Goal: Transaction & Acquisition: Purchase product/service

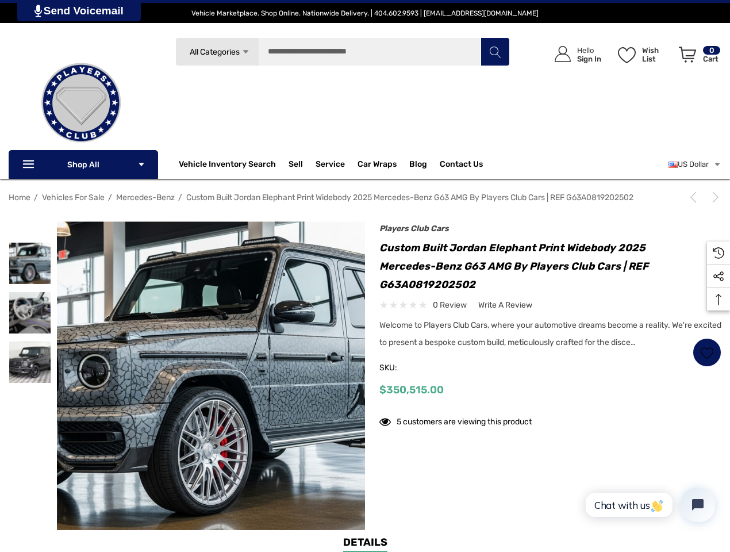
click at [365, 276] on div "Previous Next Players Club Cars Custom Built Jordan Elephant Print Widebody 202…" at bounding box center [543, 331] width 356 height 209
click at [217, 52] on span "All Categories" at bounding box center [215, 52] width 50 height 10
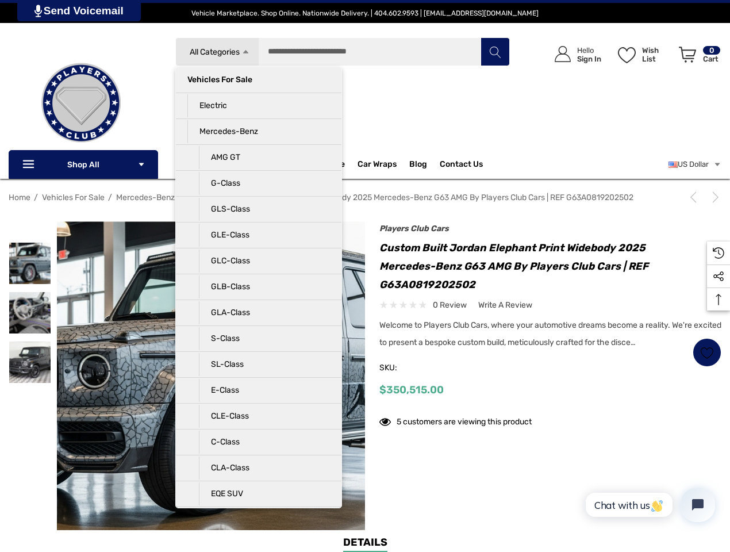
click at [259, 91] on div "Search All Categories Icon Arrow Down Icon Arrow Down Icon Arrow Up Icon Arrow …" at bounding box center [342, 98] width 334 height 123
click at [259, 117] on li "Electric" at bounding box center [258, 106] width 165 height 26
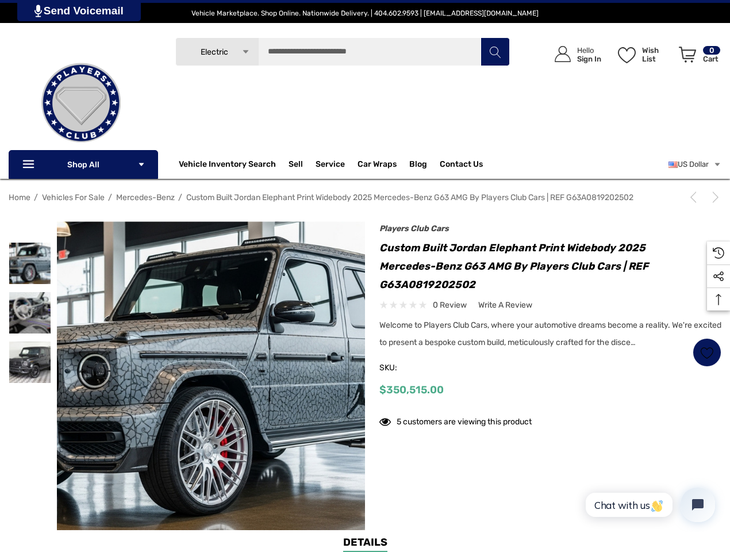
click at [259, 143] on li "Mercedes-Benz" at bounding box center [258, 143] width 165 height 26
click at [342, 52] on input "Search" at bounding box center [342, 51] width 334 height 29
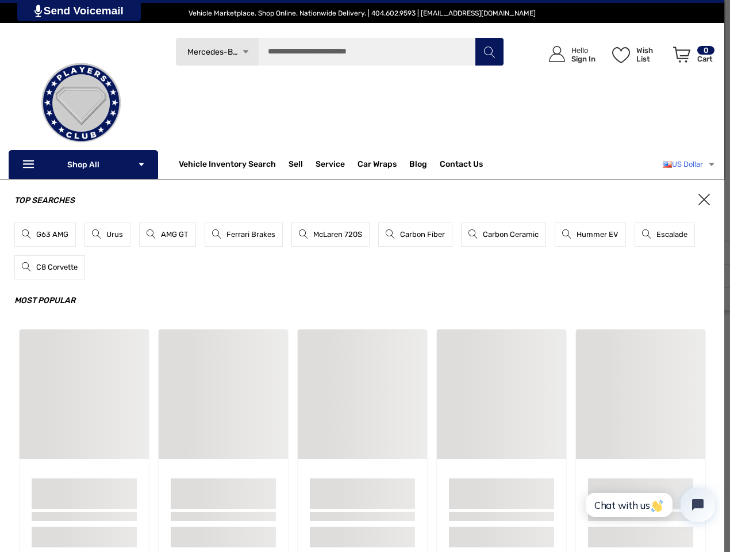
click at [693, 164] on link "US Dollar" at bounding box center [689, 164] width 53 height 23
click at [695, 197] on div "Top Searches G63 AMG Urus AMG GT Ferrari Brakes McLaren 720S Carbon Fiber Carbo…" at bounding box center [362, 379] width 724 height 401
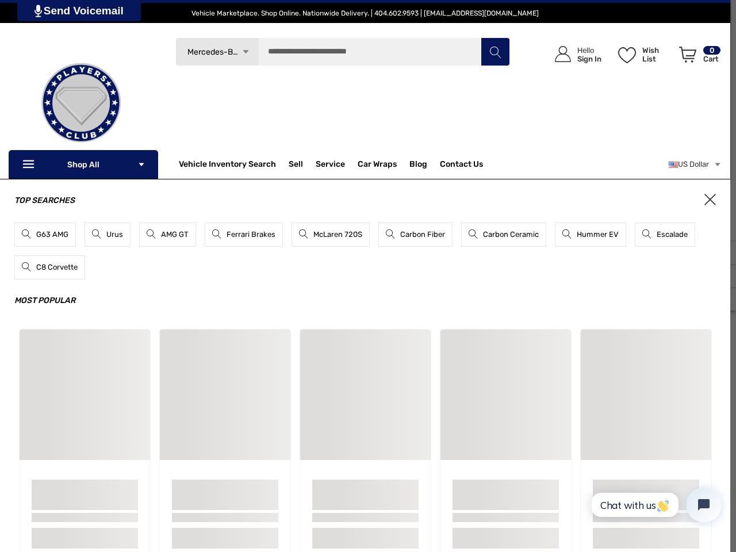
click at [713, 197] on span "×" at bounding box center [709, 199] width 11 height 11
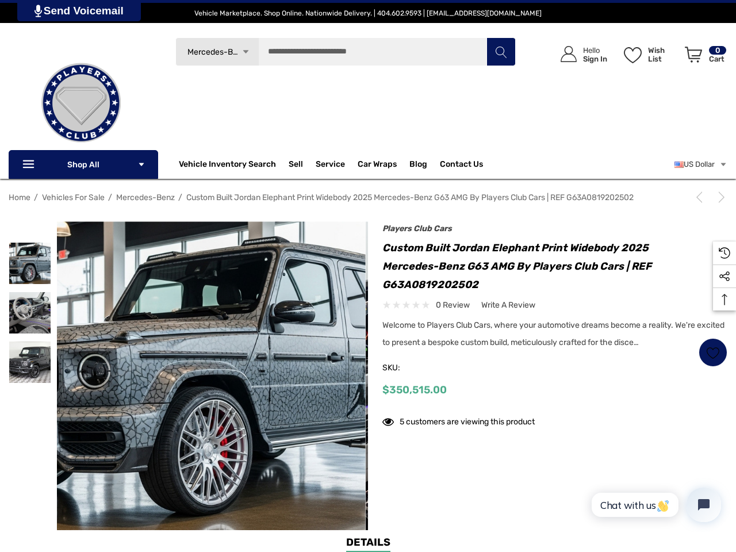
click at [707, 352] on div "Sample Card" at bounding box center [651, 395] width 132 height 132
